Goal: Task Accomplishment & Management: Manage account settings

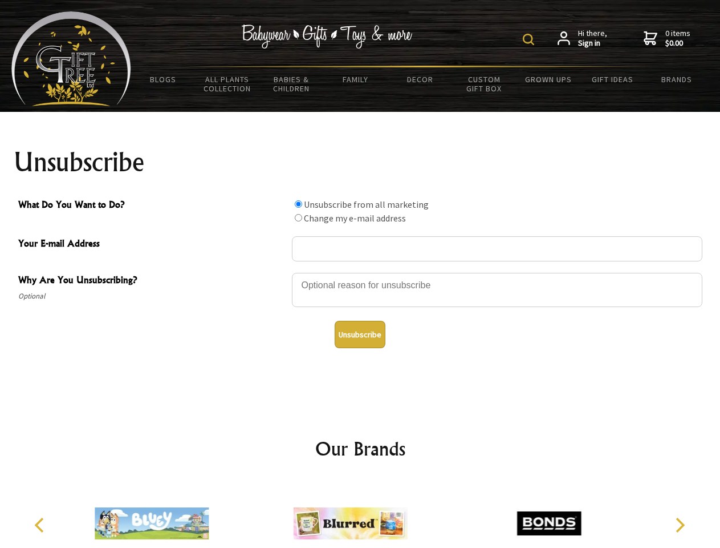
click at [531, 39] on img at bounding box center [528, 39] width 11 height 11
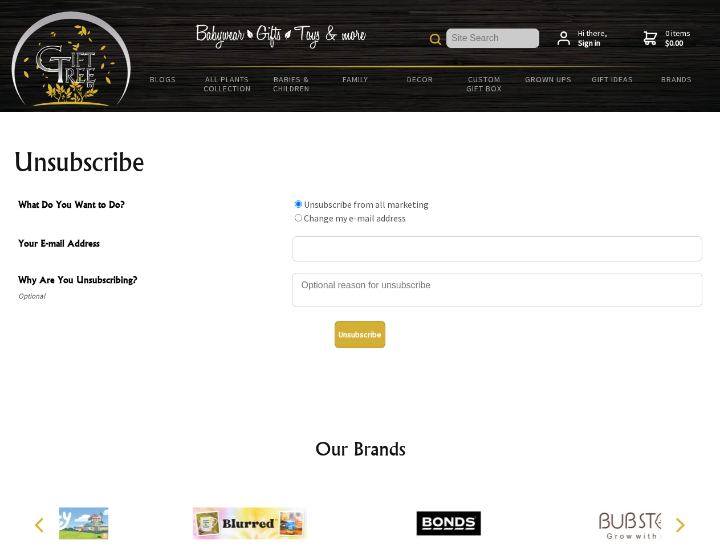
click at [361, 272] on div at bounding box center [497, 292] width 411 height 40
click at [298, 204] on input "What Do You Want to Do?" at bounding box center [298, 203] width 7 height 7
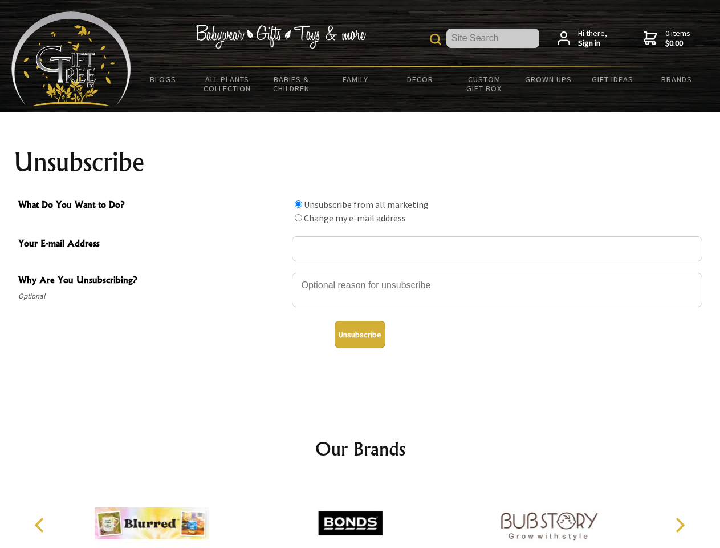
click at [298, 217] on input "What Do You Want to Do?" at bounding box center [298, 217] width 7 height 7
radio input "true"
click at [360, 334] on button "Unsubscribe" at bounding box center [360, 334] width 51 height 27
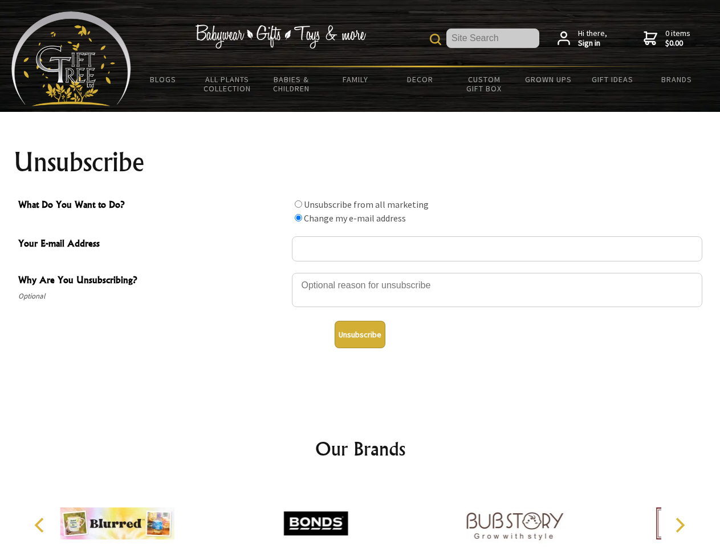
click at [41, 525] on icon "Previous" at bounding box center [40, 524] width 15 height 15
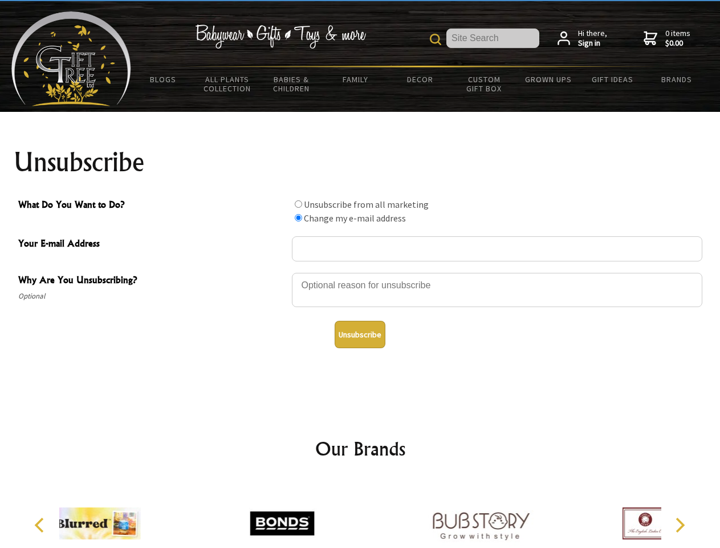
click at [680, 525] on icon "Next" at bounding box center [679, 524] width 15 height 15
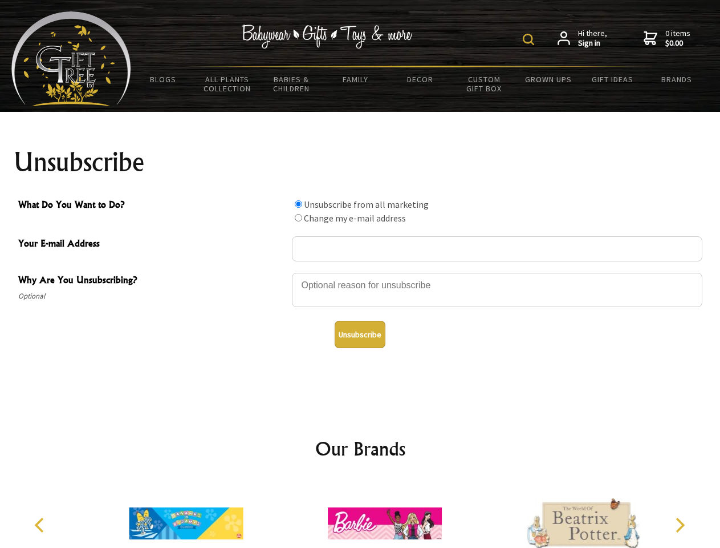
click at [531, 39] on img at bounding box center [528, 39] width 11 height 11
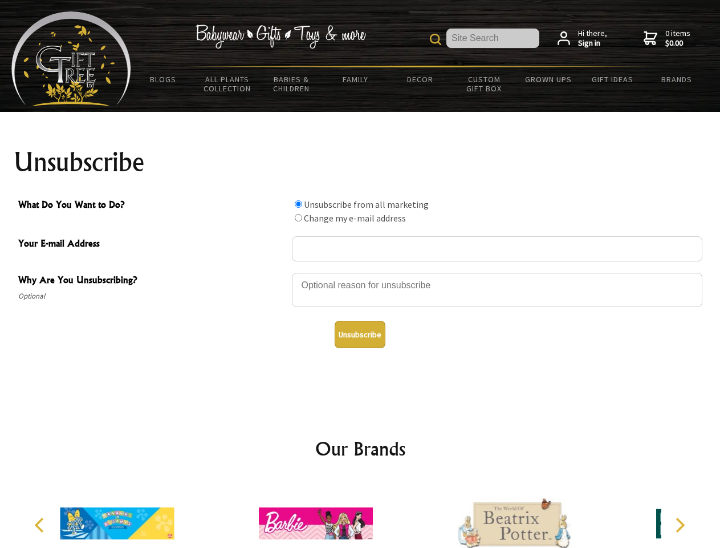
click at [361, 272] on div at bounding box center [497, 292] width 411 height 40
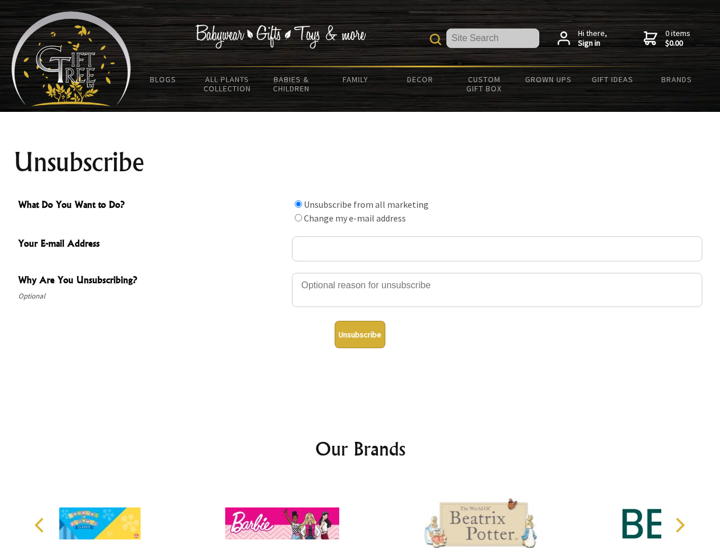
click at [298, 204] on input "What Do You Want to Do?" at bounding box center [298, 203] width 7 height 7
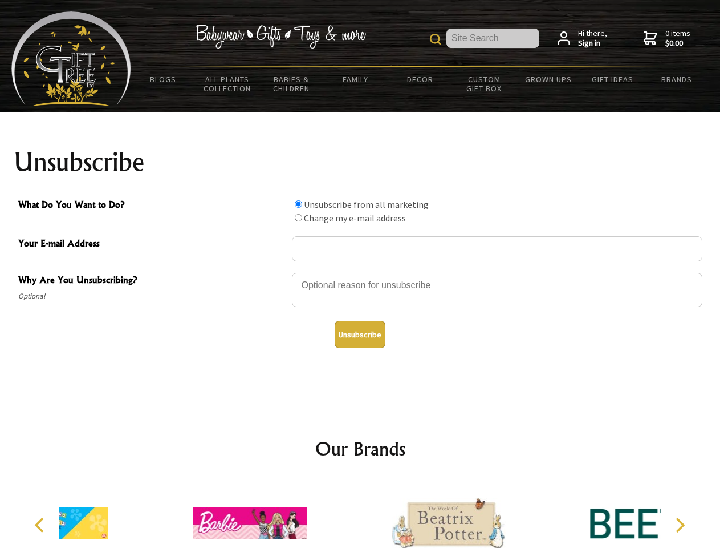
click at [298, 217] on input "What Do You Want to Do?" at bounding box center [298, 217] width 7 height 7
radio input "true"
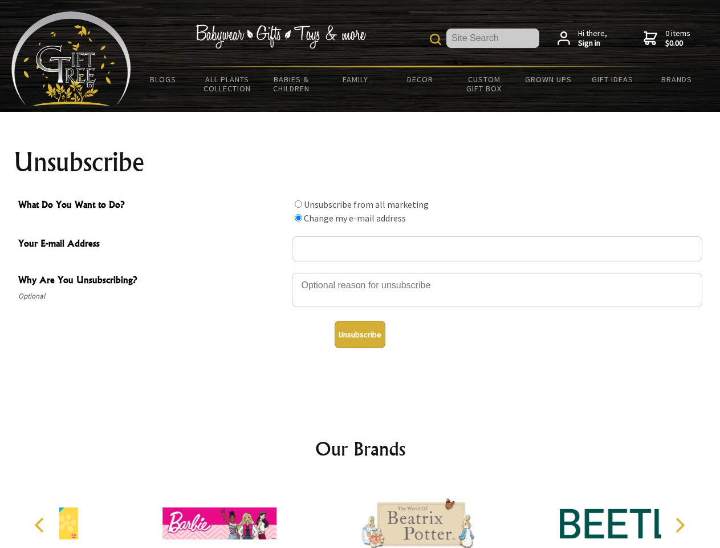
click at [360, 334] on button "Unsubscribe" at bounding box center [360, 334] width 51 height 27
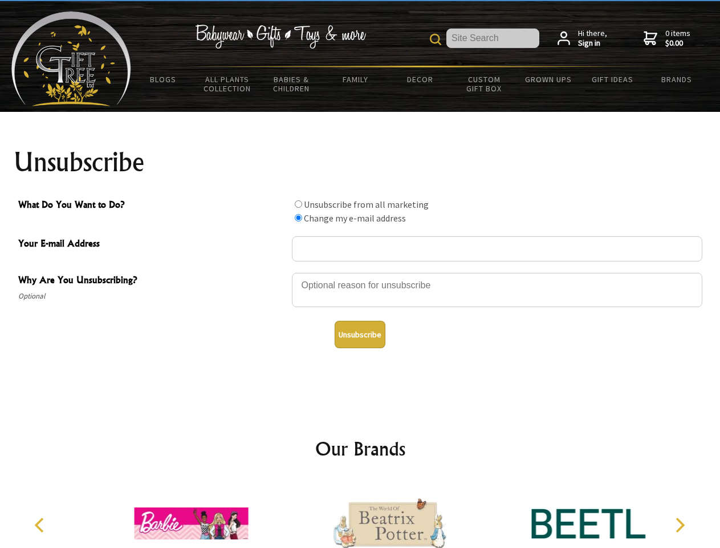
click at [361, 514] on img at bounding box center [390, 523] width 114 height 86
click at [41, 525] on icon "Previous" at bounding box center [40, 524] width 15 height 15
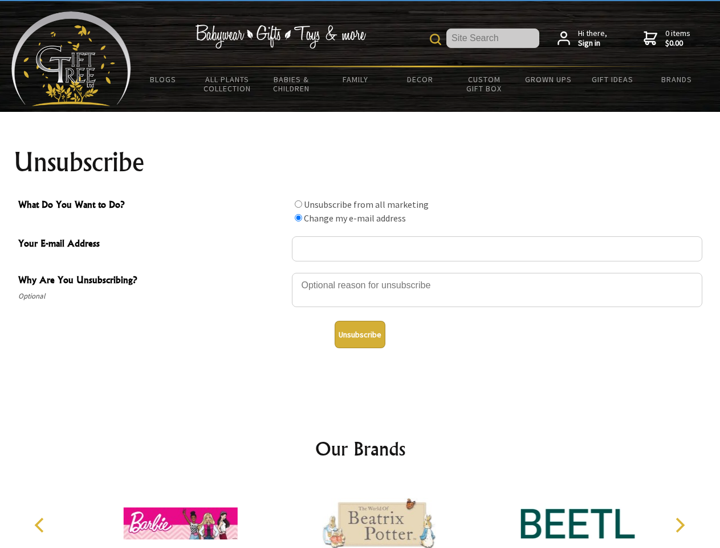
click at [680, 525] on icon "Next" at bounding box center [679, 524] width 15 height 15
